Goal: Task Accomplishment & Management: Use online tool/utility

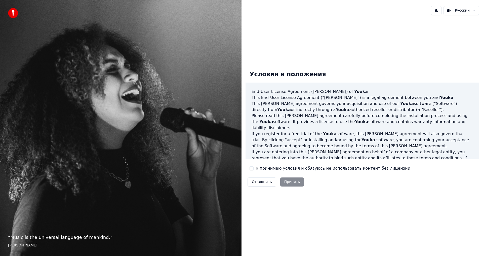
click at [278, 168] on label "Я принимаю условия и обязуюсь не использовать контент без лицензии" at bounding box center [333, 168] width 155 height 6
click at [254, 168] on button "Я принимаю условия и обязуюсь не использовать контент без лицензии" at bounding box center [252, 168] width 4 height 4
click at [286, 182] on button "Принять" at bounding box center [292, 181] width 24 height 9
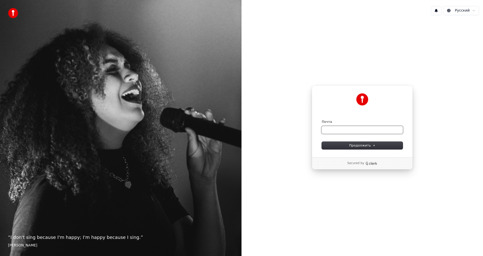
click at [345, 132] on input "Почта" at bounding box center [362, 130] width 81 height 8
click at [363, 146] on span "Продолжить" at bounding box center [362, 145] width 26 height 5
type input "**********"
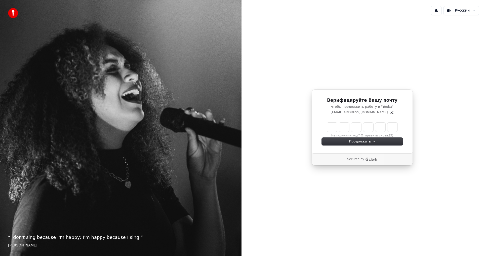
click at [333, 128] on input "Enter verification code" at bounding box center [362, 127] width 70 height 9
paste input "******"
type input "******"
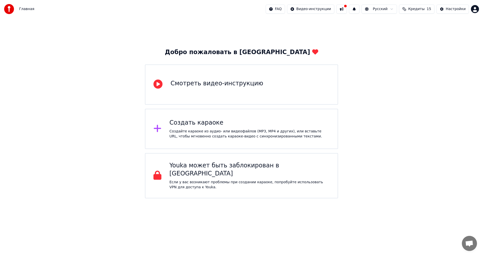
click at [243, 134] on div "Создайте караоке из аудио- или видеофайлов (MP3, MP4 и других), или вставьте UR…" at bounding box center [250, 134] width 160 height 10
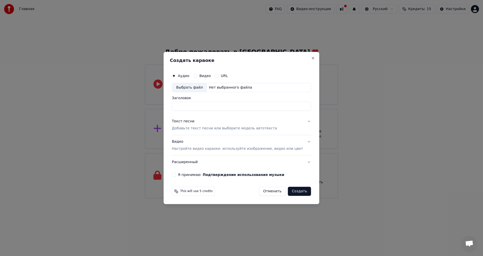
click at [222, 107] on input "Заголовок" at bounding box center [241, 106] width 139 height 9
click at [185, 77] on label "Аудио" at bounding box center [183, 76] width 11 height 4
click at [176, 77] on button "Аудио" at bounding box center [174, 76] width 4 height 4
click at [200, 88] on div "Выбрать файл" at bounding box center [189, 87] width 35 height 9
type input "**********"
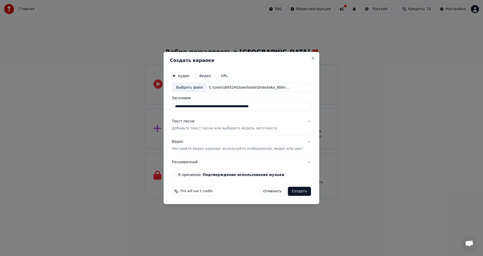
drag, startPoint x: 282, startPoint y: 104, endPoint x: 286, endPoint y: 102, distance: 4.2
click at [284, 103] on input "**********" at bounding box center [241, 106] width 139 height 9
click at [218, 132] on button "Текст песни Добавьте текст песни или выберите модель автотекста" at bounding box center [241, 125] width 139 height 20
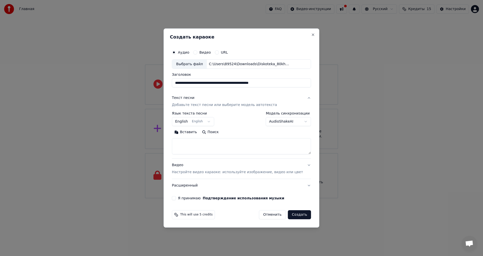
click at [205, 148] on textarea at bounding box center [241, 146] width 139 height 16
paste textarea "**********"
type textarea "**********"
click at [214, 171] on p "Настройте видео караоке: используйте изображение, видео или цвет" at bounding box center [237, 172] width 131 height 5
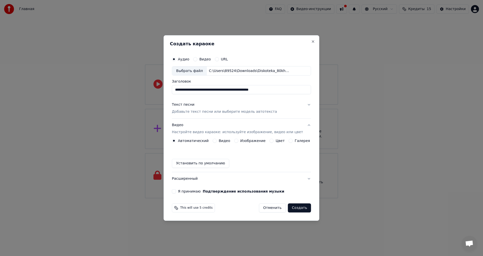
click at [245, 142] on label "Изображение" at bounding box center [252, 141] width 25 height 4
click at [238, 142] on button "Изображение" at bounding box center [236, 141] width 4 height 4
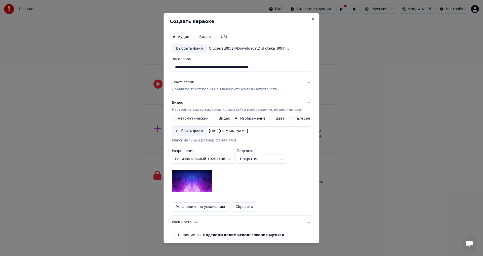
click at [300, 116] on button "Видео Настройте видео караоке: используйте изображение, видео или цвет" at bounding box center [241, 106] width 139 height 20
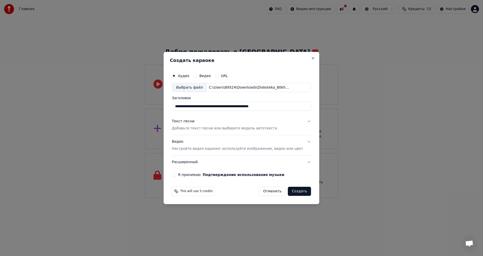
click at [258, 144] on div "Видео Настройте видео караоке: используйте изображение, видео или цвет" at bounding box center [237, 145] width 131 height 12
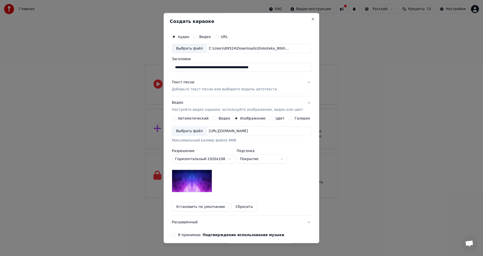
click at [301, 118] on label "Галерея" at bounding box center [302, 119] width 15 height 4
click at [293, 118] on button "Галерея" at bounding box center [291, 118] width 4 height 4
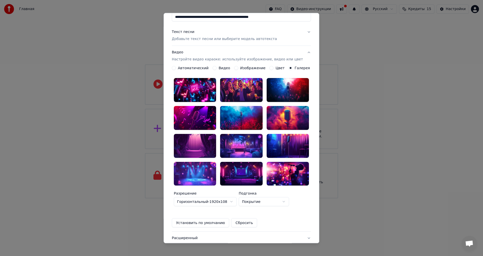
scroll to position [25, 0]
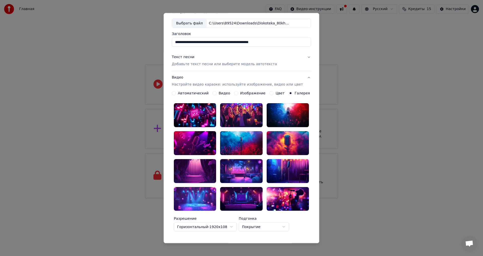
click at [206, 117] on div at bounding box center [195, 115] width 42 height 24
click at [242, 120] on div at bounding box center [241, 115] width 42 height 24
click at [277, 121] on div at bounding box center [288, 115] width 42 height 24
click at [274, 135] on div at bounding box center [288, 143] width 42 height 24
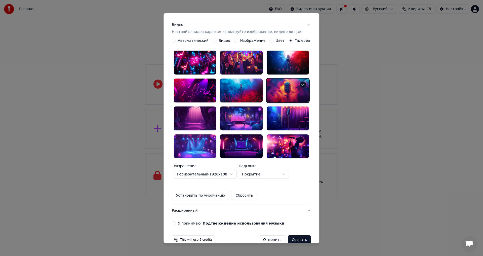
scroll to position [79, 0]
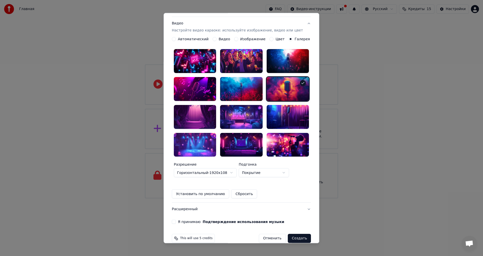
click at [189, 220] on label "Я принимаю Подтверждение использования музыки" at bounding box center [231, 222] width 106 height 4
click at [176, 220] on button "Я принимаю Подтверждение использования музыки" at bounding box center [174, 222] width 4 height 4
click at [289, 234] on button "Создать" at bounding box center [299, 238] width 23 height 9
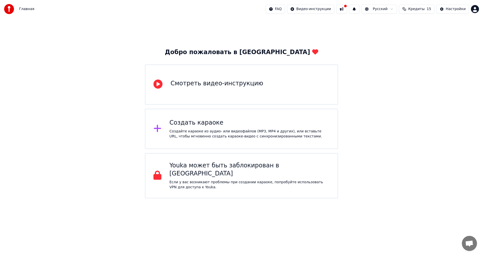
click at [274, 125] on div "Создать караоке" at bounding box center [250, 123] width 160 height 8
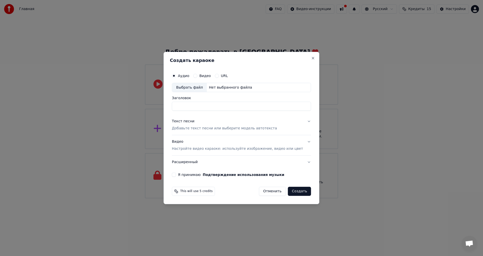
click at [203, 90] on div "Выбрать файл" at bounding box center [189, 87] width 35 height 9
type input "**********"
click at [221, 131] on p "Добавьте текст песни или выберите модель автотекста" at bounding box center [224, 128] width 105 height 5
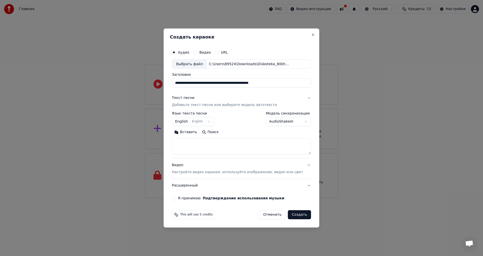
click at [202, 142] on textarea at bounding box center [241, 146] width 139 height 16
click at [189, 134] on button "Вставить" at bounding box center [186, 132] width 28 height 8
click at [190, 123] on button "English English" at bounding box center [193, 121] width 42 height 9
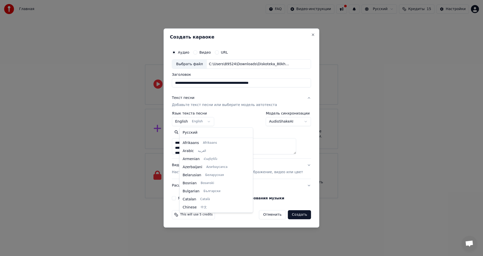
scroll to position [40, 0]
type textarea "**********"
select select "**"
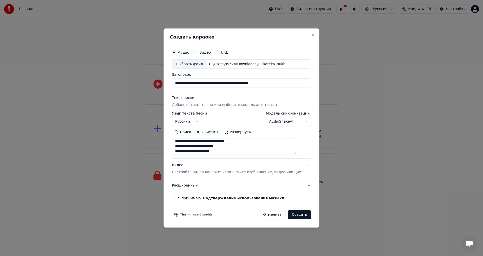
scroll to position [189, 0]
click at [218, 172] on p "Настройте видео караоке: используйте изображение, видео или цвет" at bounding box center [237, 172] width 131 height 5
type textarea "**********"
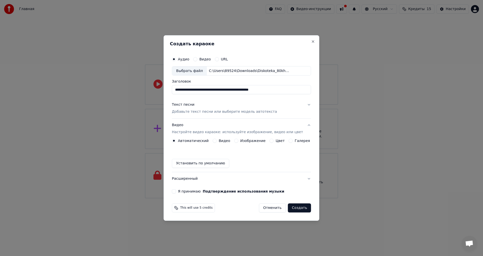
click at [253, 139] on label "Изображение" at bounding box center [252, 141] width 25 height 4
click at [238, 139] on button "Изображение" at bounding box center [236, 141] width 4 height 4
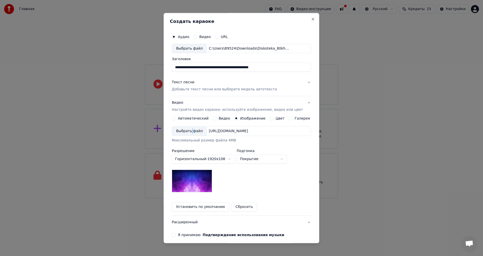
click at [193, 130] on div "Выбрать файл" at bounding box center [189, 131] width 35 height 9
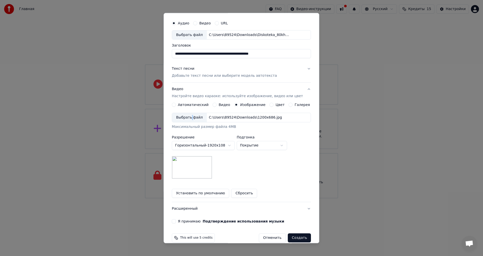
scroll to position [21, 0]
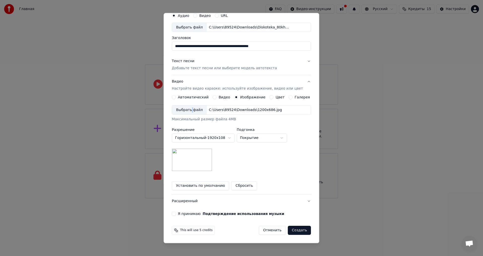
click at [176, 214] on button "Я принимаю Подтверждение использования музыки" at bounding box center [174, 214] width 4 height 4
click at [301, 202] on button "Расширенный" at bounding box center [241, 201] width 139 height 13
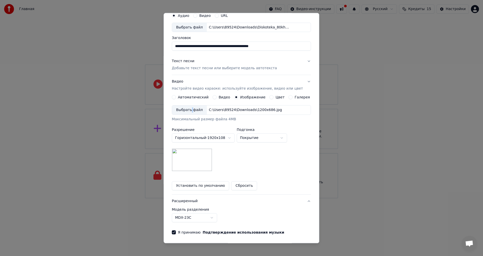
scroll to position [0, 0]
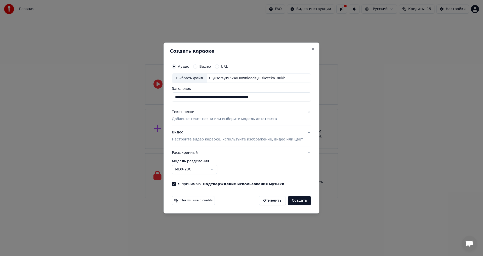
click at [304, 153] on div "**********" at bounding box center [241, 123] width 143 height 129
click at [303, 153] on button "Расширенный" at bounding box center [241, 152] width 139 height 13
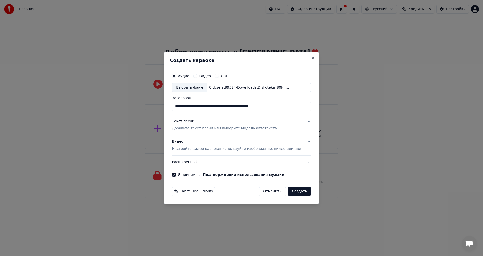
click at [241, 125] on div "Текст песни Добавьте текст песни или выберите модель автотекста" at bounding box center [224, 125] width 105 height 12
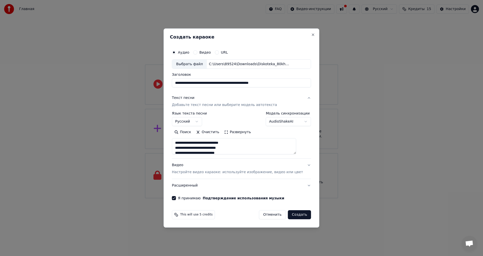
click at [298, 215] on button "Создать" at bounding box center [299, 214] width 23 height 9
type textarea "**********"
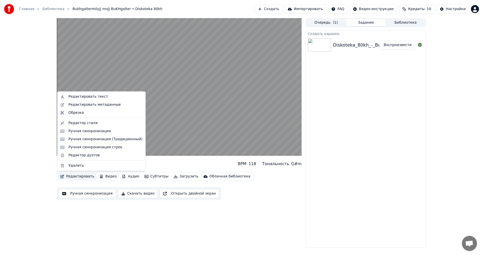
click at [80, 175] on button "Редактировать" at bounding box center [77, 176] width 38 height 7
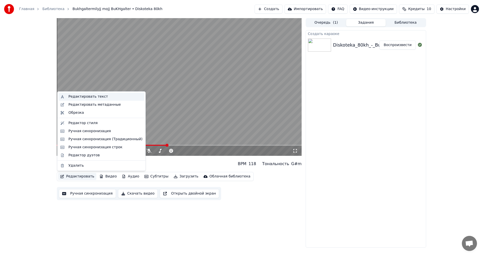
click at [89, 100] on div "Редактировать текст" at bounding box center [101, 97] width 86 height 8
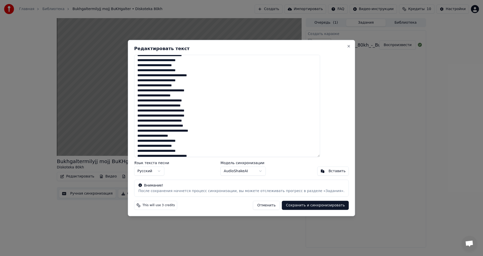
scroll to position [50, 0]
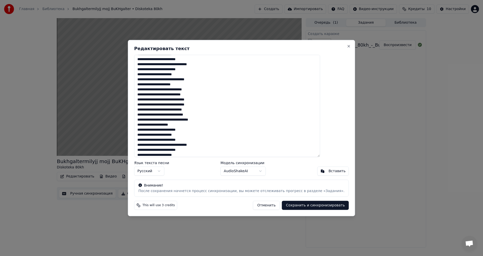
click at [256, 172] on body "Главная Библиотека Bukhgaltermilyjj mojj BuKHgalter • Diskoteka 80kh Создать Им…" at bounding box center [241, 128] width 483 height 256
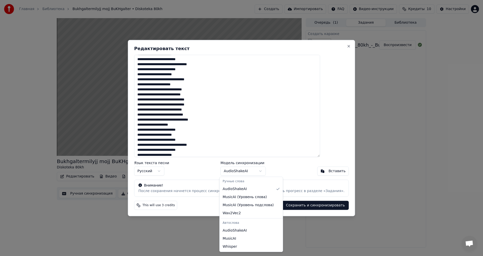
click at [208, 168] on body "Главная Библиотека Bukhgaltermilyjj mojj BuKHgalter • Diskoteka 80kh Создать Им…" at bounding box center [241, 128] width 483 height 256
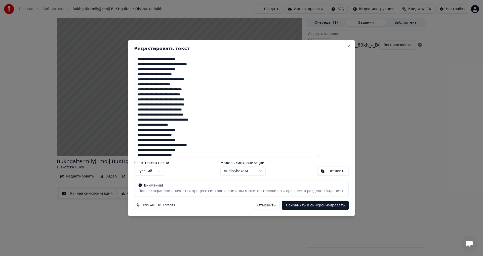
click at [253, 204] on button "Отменить" at bounding box center [266, 205] width 27 height 9
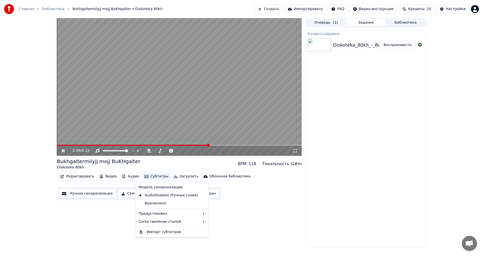
click at [157, 178] on button "Субтитры" at bounding box center [156, 176] width 28 height 7
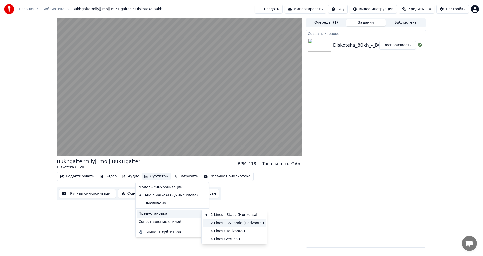
click at [226, 222] on div "2 Lines - Dynamic (Horizontal)" at bounding box center [234, 223] width 63 height 8
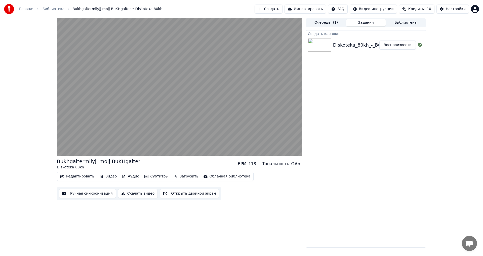
click at [154, 177] on button "Субтитры" at bounding box center [156, 176] width 28 height 7
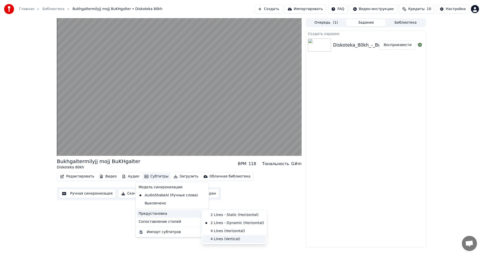
click at [237, 241] on div "4 Lines (Vertical)" at bounding box center [234, 239] width 63 height 8
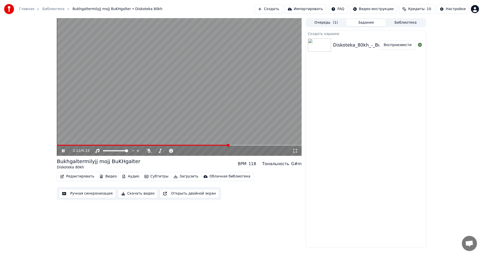
click at [282, 8] on button "Создать" at bounding box center [269, 9] width 28 height 9
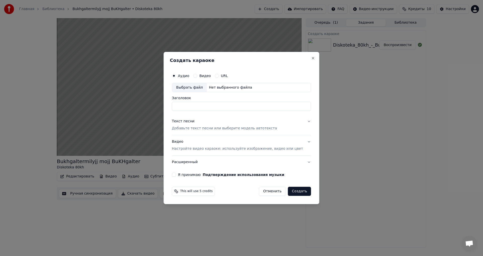
click at [266, 191] on button "Отменить" at bounding box center [272, 191] width 27 height 9
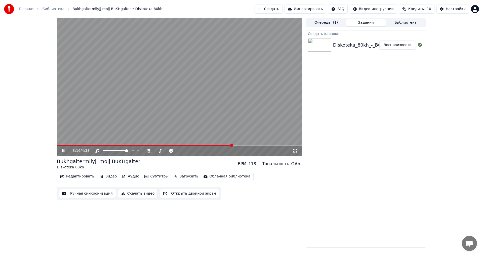
click at [177, 103] on video at bounding box center [179, 87] width 245 height 138
